Goal: Entertainment & Leisure: Consume media (video, audio)

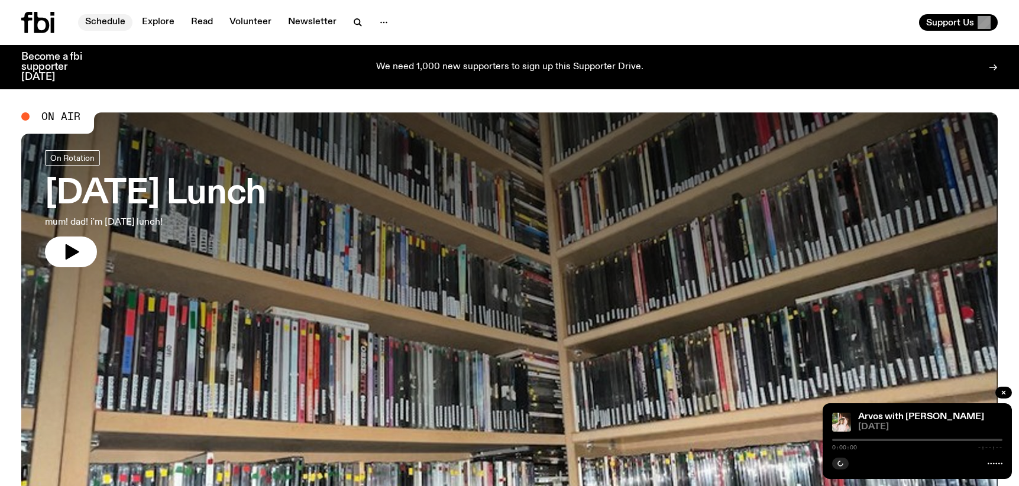
click at [108, 24] on link "Schedule" at bounding box center [105, 22] width 54 height 17
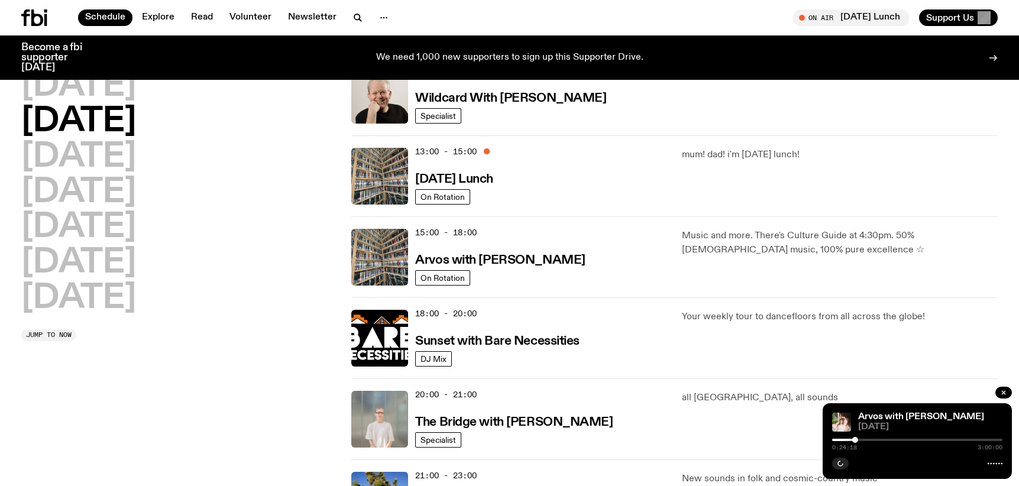
scroll to position [293, 0]
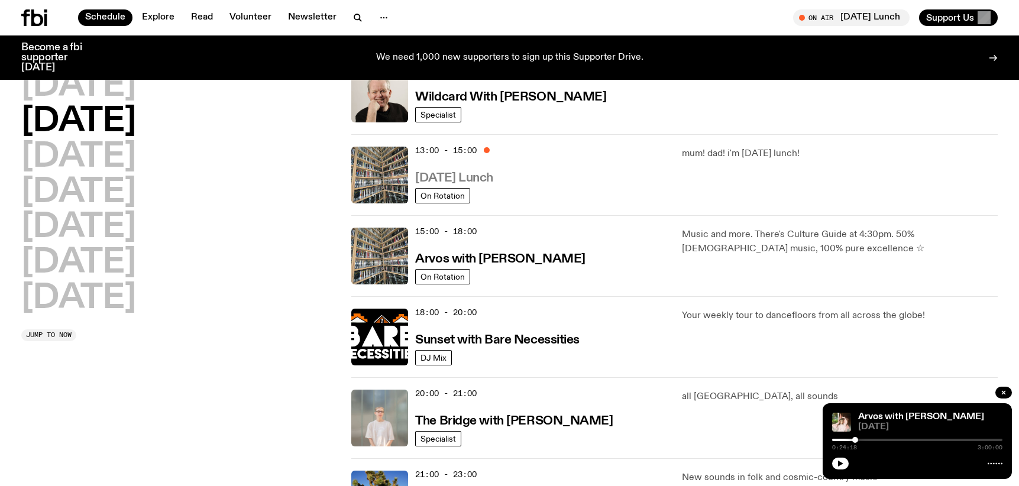
click at [489, 176] on h3 "[DATE] Lunch" at bounding box center [454, 178] width 78 height 12
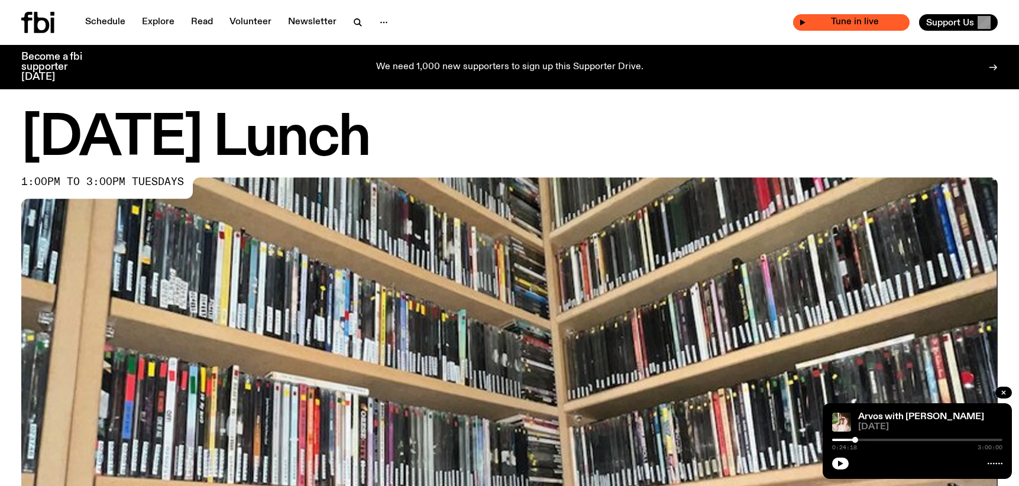
click at [806, 20] on span "Tune in live" at bounding box center [855, 22] width 98 height 9
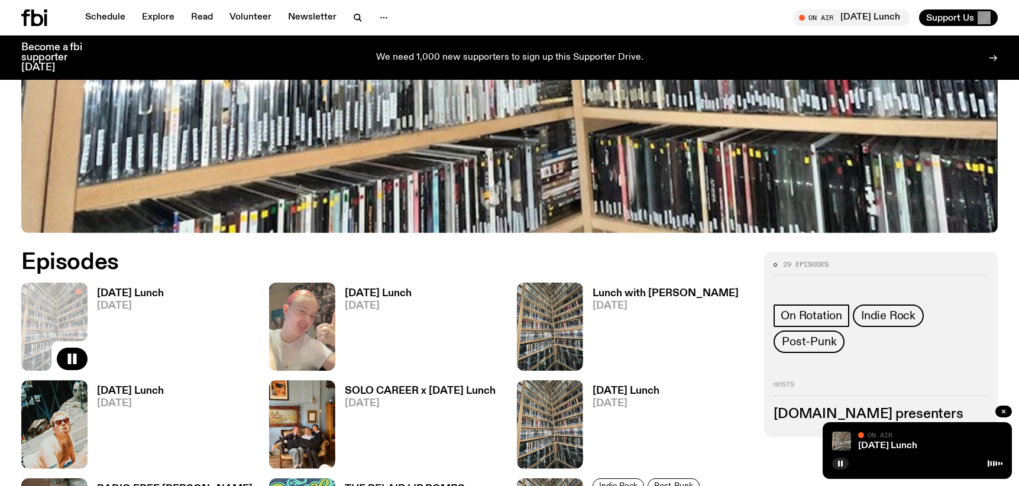
scroll to position [468, 0]
